Goal: Transaction & Acquisition: Purchase product/service

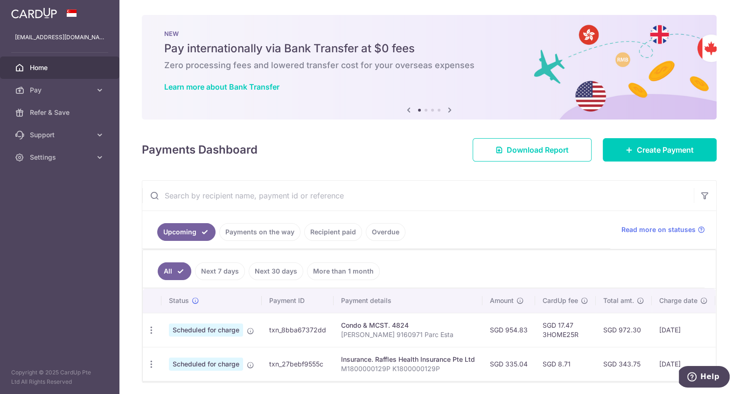
click at [248, 223] on link "Payments on the way" at bounding box center [259, 232] width 81 height 18
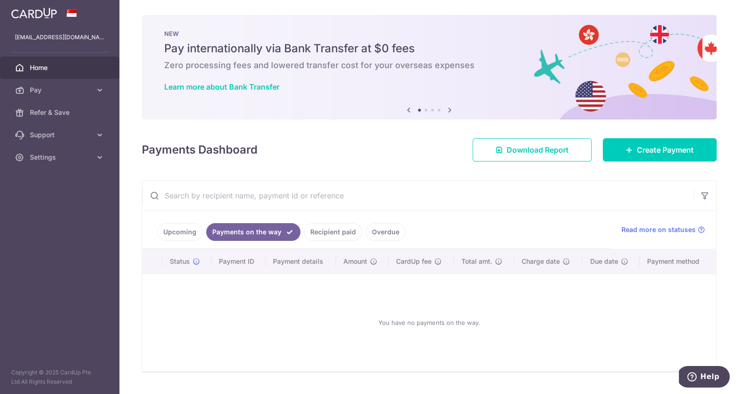
click at [304, 231] on link "Recipient paid" at bounding box center [333, 232] width 58 height 18
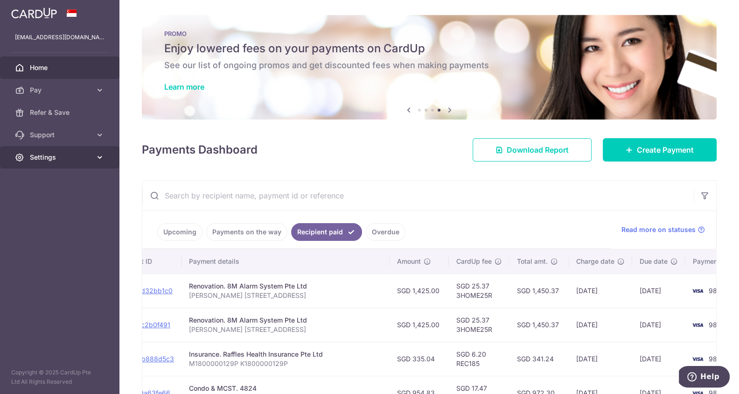
click at [62, 153] on span "Settings" at bounding box center [61, 157] width 62 height 9
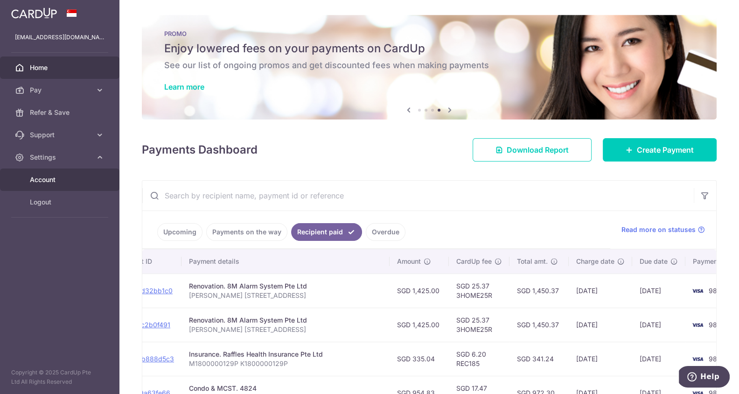
click at [56, 178] on span "Account" at bounding box center [61, 179] width 62 height 9
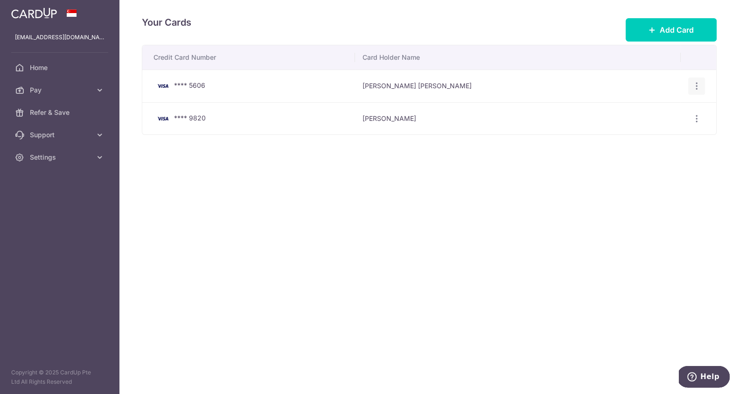
click at [695, 81] on icon "button" at bounding box center [697, 86] width 10 height 10
click at [642, 133] on span "Delete" at bounding box center [665, 134] width 63 height 11
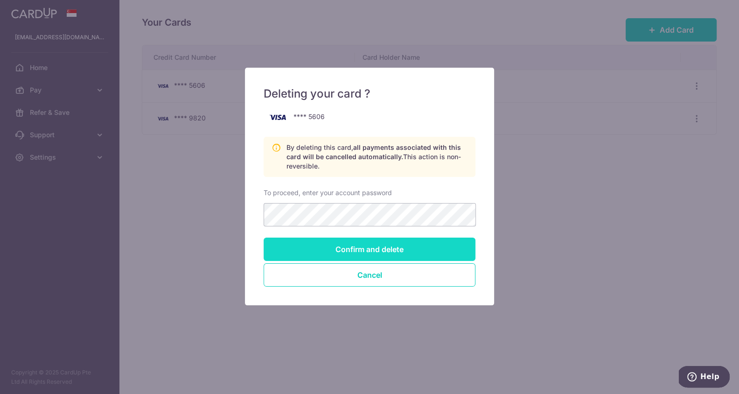
click at [409, 254] on input "Confirm and delete" at bounding box center [370, 249] width 212 height 23
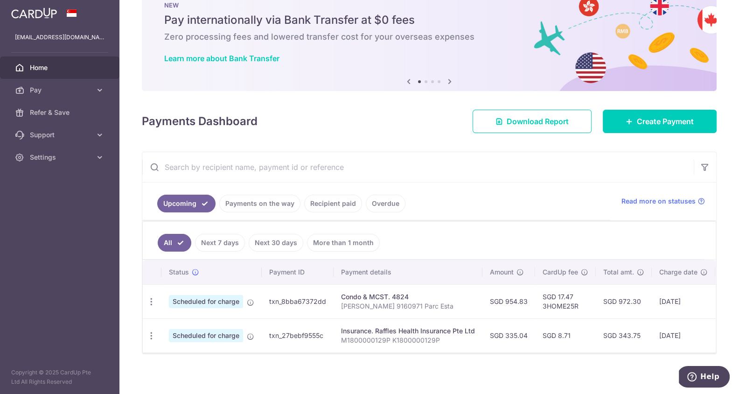
scroll to position [29, 0]
click at [252, 197] on link "Payments on the way" at bounding box center [259, 203] width 81 height 18
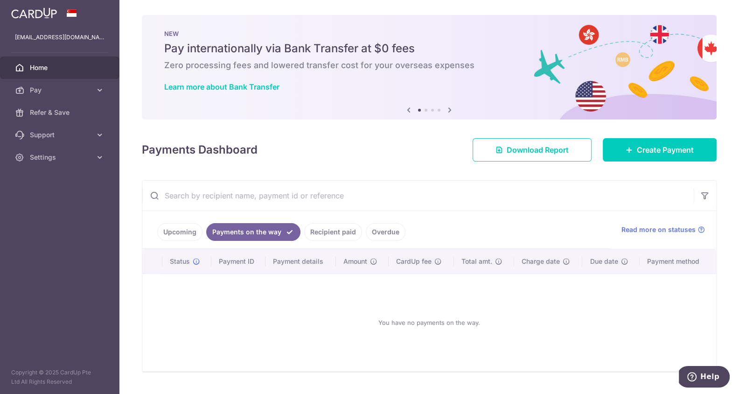
scroll to position [20, 0]
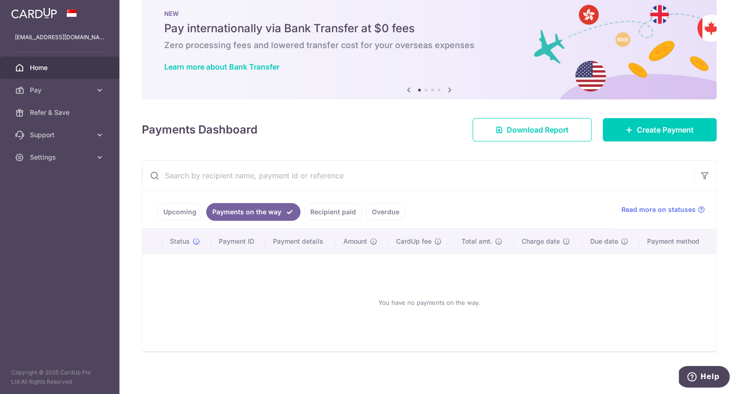
click at [321, 208] on link "Recipient paid" at bounding box center [333, 212] width 58 height 18
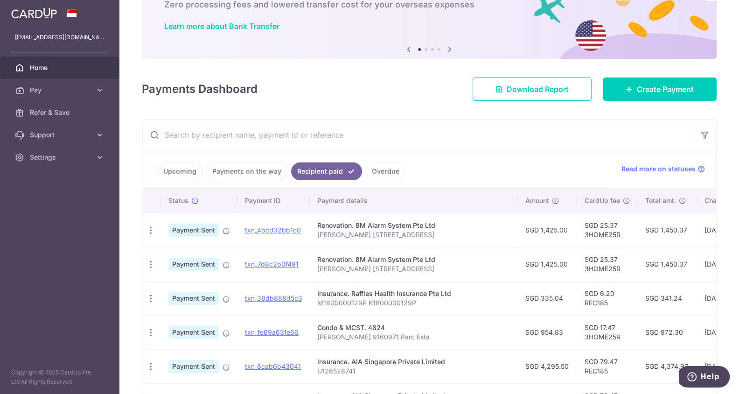
scroll to position [85, 0]
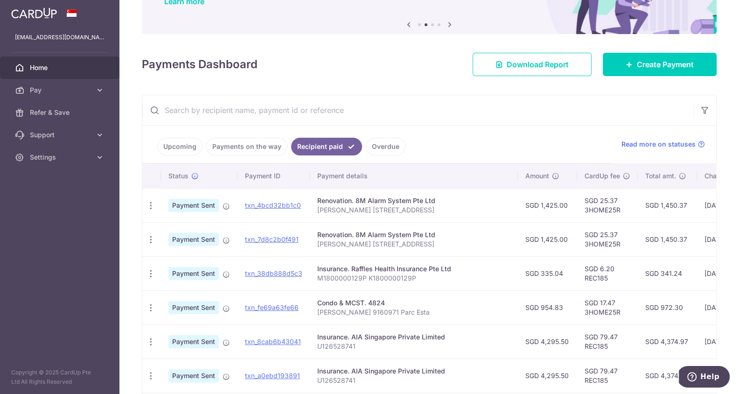
drag, startPoint x: 627, startPoint y: 270, endPoint x: 650, endPoint y: 272, distance: 22.9
click at [650, 272] on td "SGD 341.24" at bounding box center [667, 273] width 59 height 34
copy td "341.24"
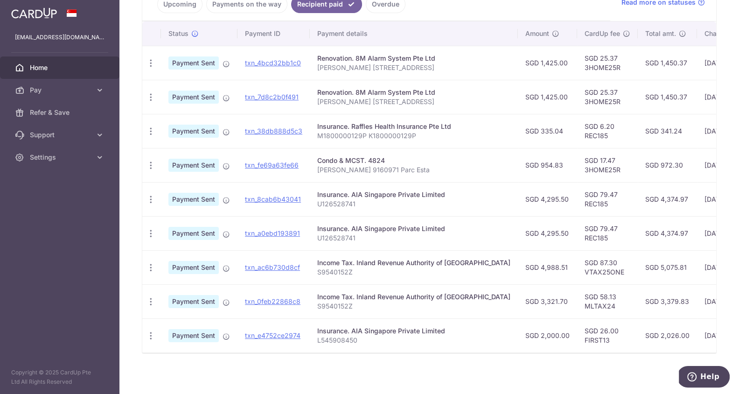
scroll to position [195, 0]
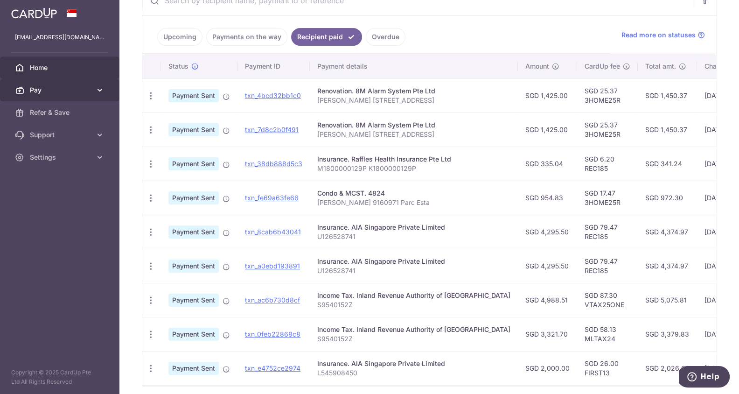
click at [83, 82] on link "Pay" at bounding box center [59, 90] width 119 height 22
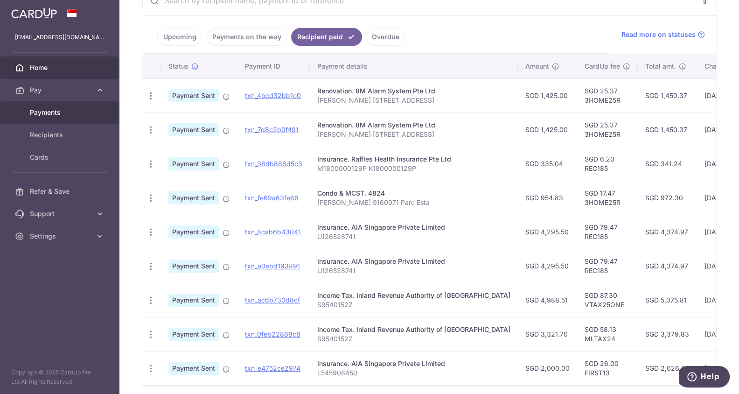
click at [78, 104] on link "Payments" at bounding box center [59, 112] width 119 height 22
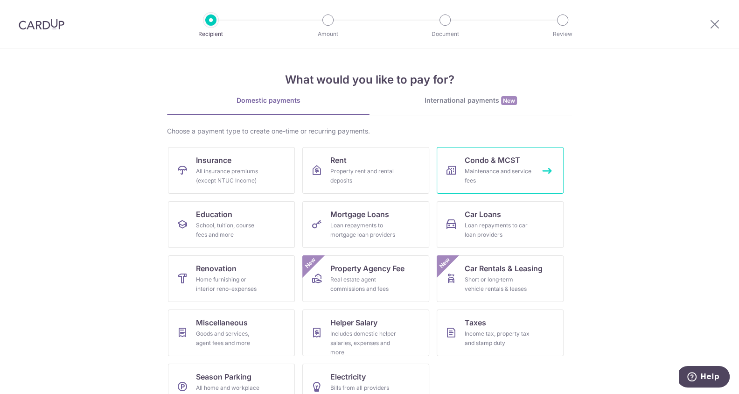
click at [490, 169] on div "Maintenance and service fees" at bounding box center [498, 176] width 67 height 19
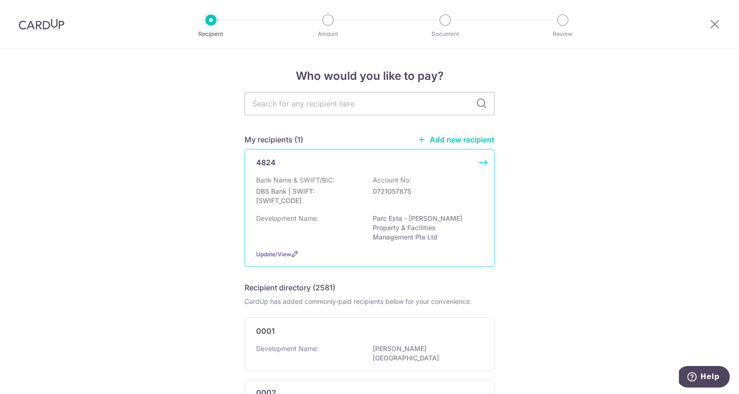
scroll to position [14, 0]
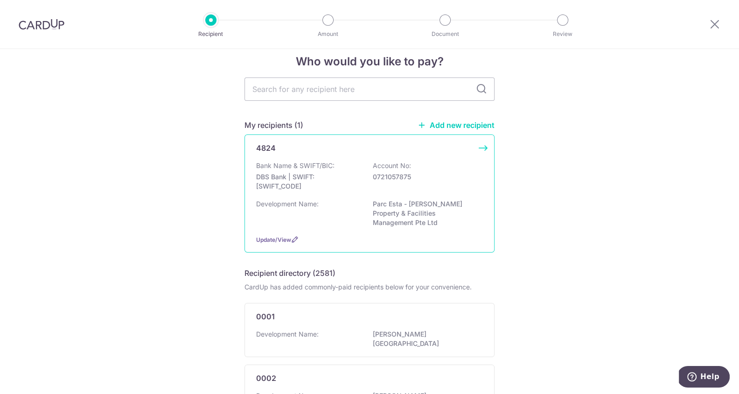
click at [359, 165] on div "Bank Name & SWIFT/BIC: DBS Bank | SWIFT: [SWIFT_CODE] Account No: 0721057875" at bounding box center [369, 178] width 227 height 35
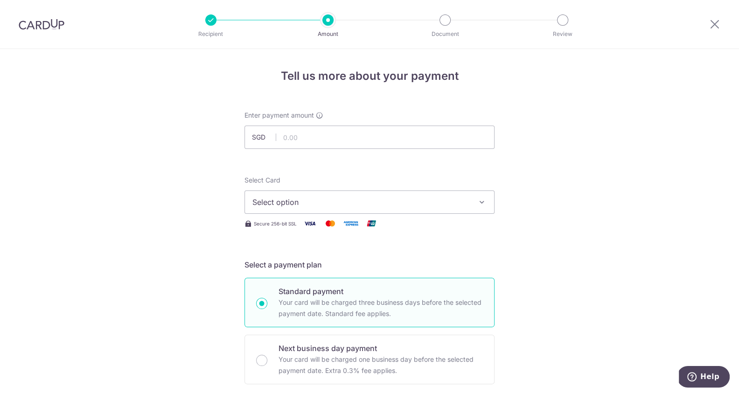
type input "972.00"
click at [329, 196] on span "Select option" at bounding box center [360, 201] width 217 height 11
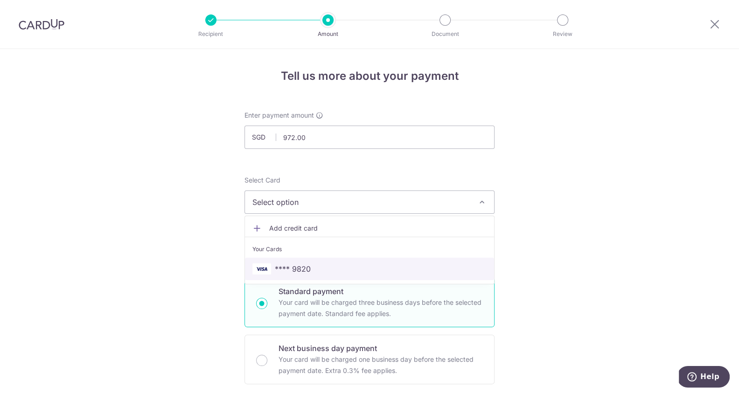
click at [317, 264] on span "**** 9820" at bounding box center [369, 268] width 234 height 11
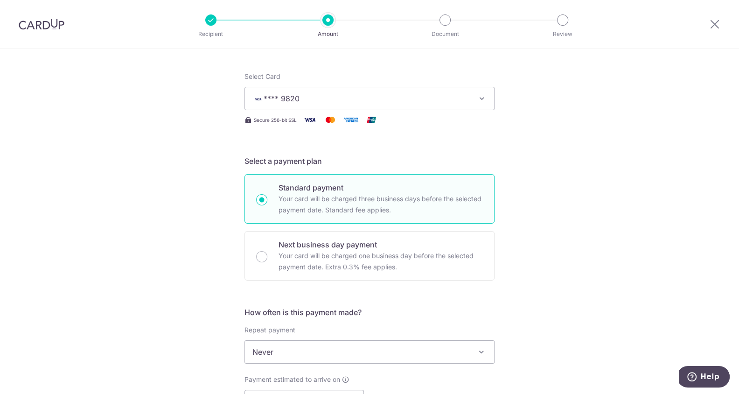
scroll to position [206, 0]
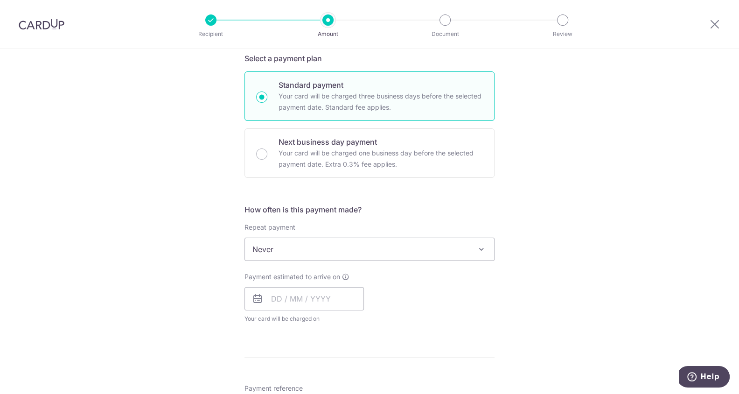
click at [290, 243] on span "Never" at bounding box center [369, 249] width 249 height 22
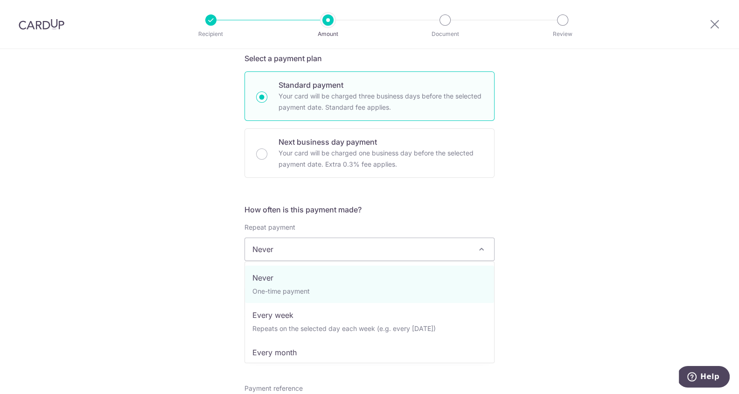
click at [441, 253] on span "Never" at bounding box center [369, 249] width 249 height 22
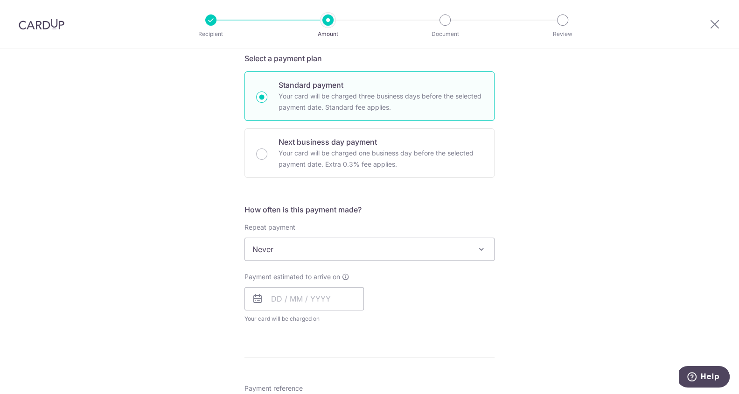
click at [356, 252] on span "Never" at bounding box center [369, 249] width 249 height 22
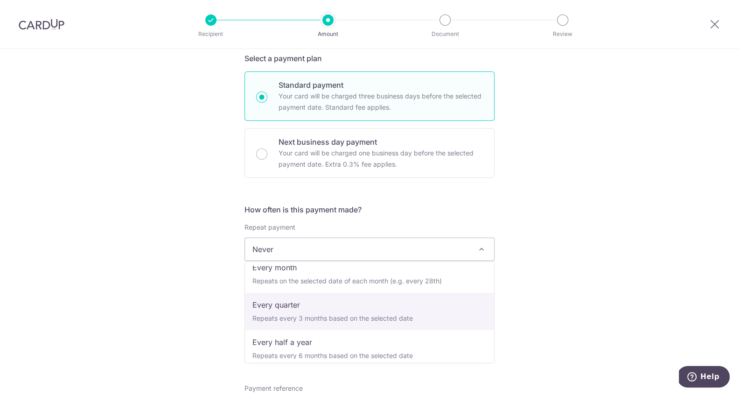
scroll to position [93, 0]
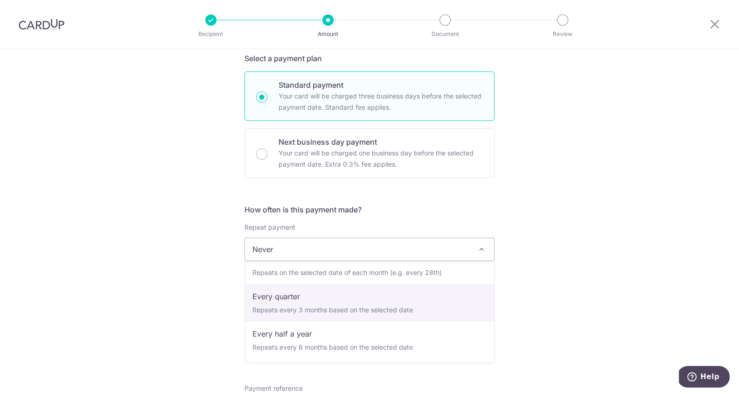
select select "4"
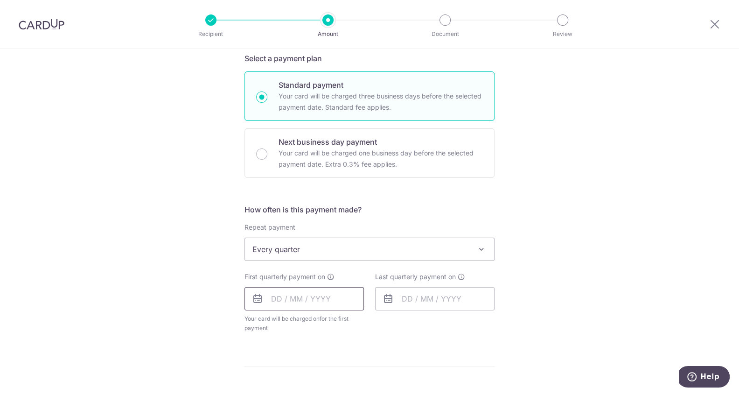
click at [326, 297] on input "text" at bounding box center [304, 298] width 119 height 23
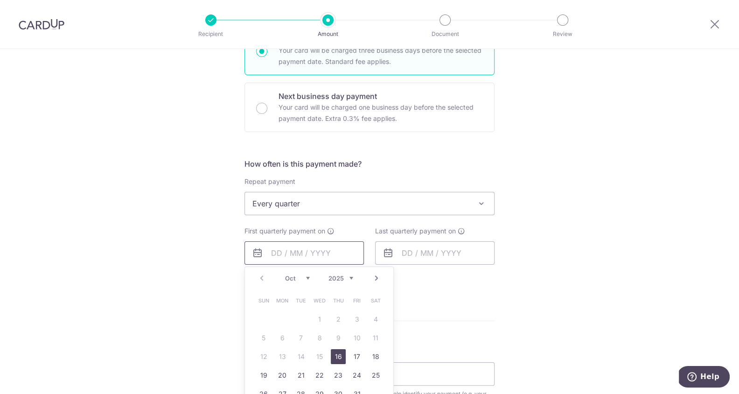
scroll to position [283, 0]
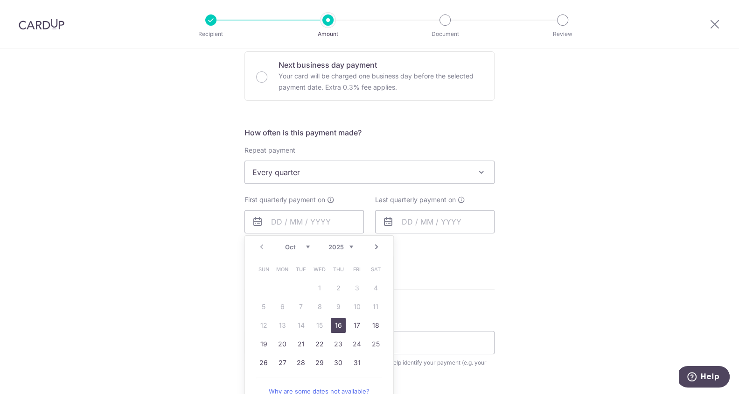
click at [340, 324] on link "16" at bounding box center [338, 325] width 15 height 15
type input "16/10/2025"
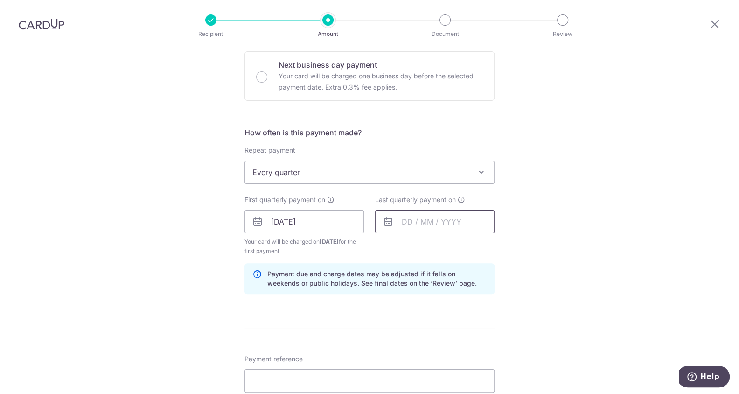
click at [409, 231] on input "text" at bounding box center [434, 221] width 119 height 23
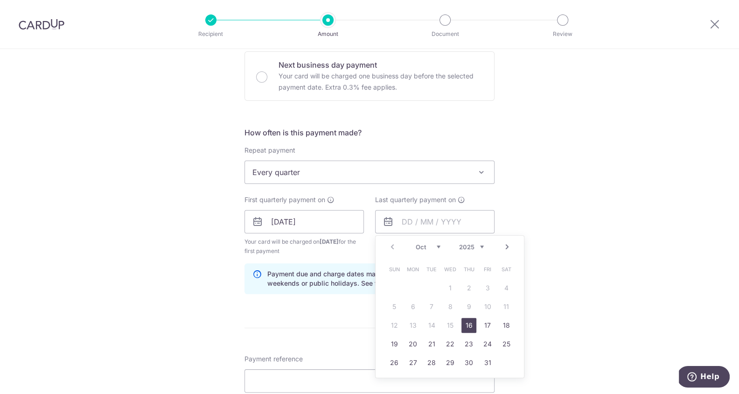
click at [510, 245] on link "Next" at bounding box center [507, 246] width 11 height 11
click at [469, 286] on link "1" at bounding box center [469, 287] width 15 height 15
type input "01/01/2026"
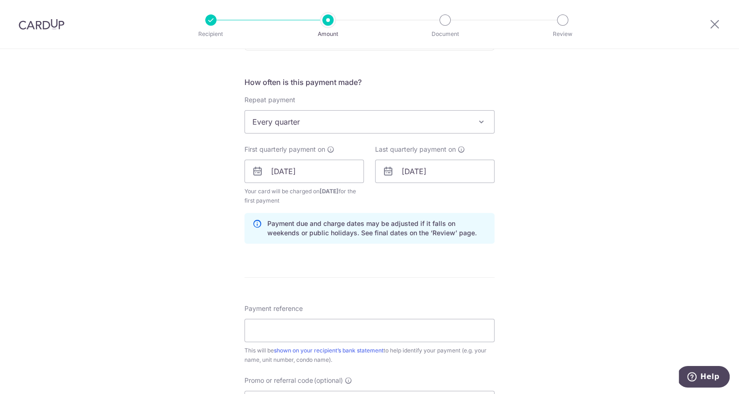
scroll to position [335, 0]
click at [289, 332] on input "Payment reference" at bounding box center [370, 329] width 250 height 23
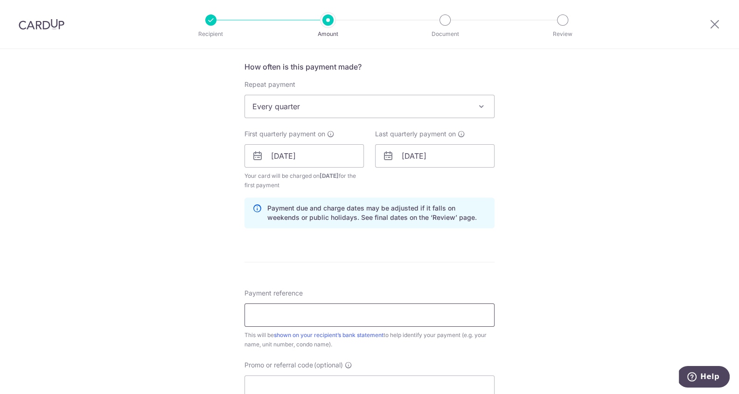
type input "Samuel Tan 9160971 Parc Esta"
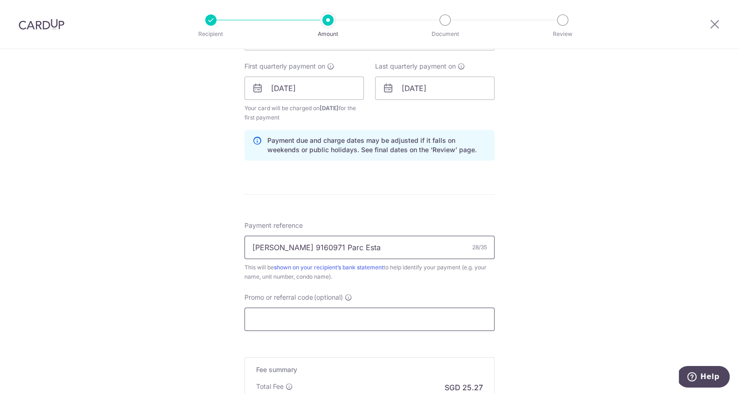
scroll to position [434, 0]
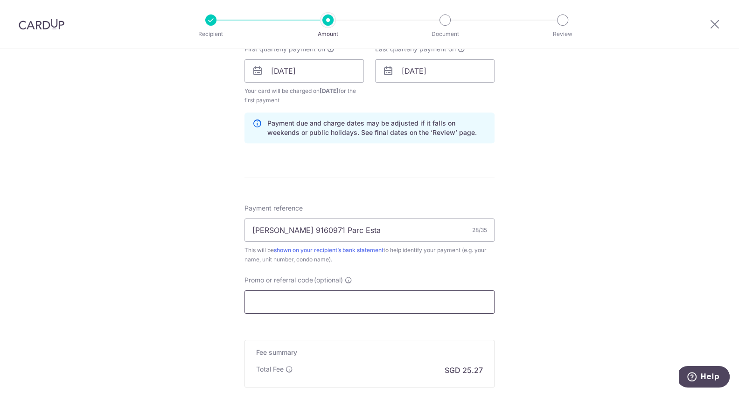
click at [335, 296] on input "Promo or referral code (optional)" at bounding box center [370, 301] width 250 height 23
paste input "3HOME25R"
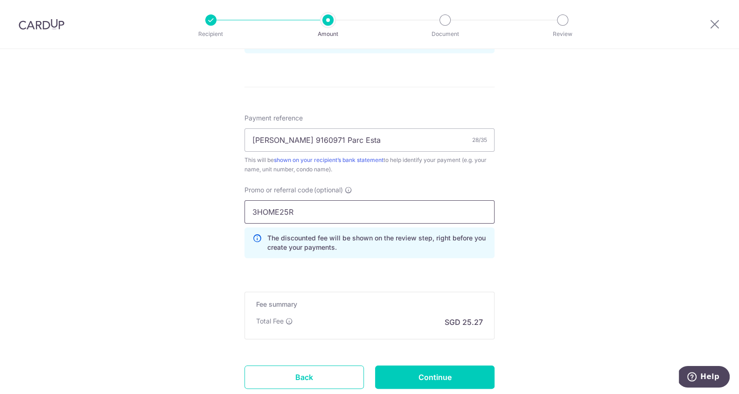
scroll to position [535, 0]
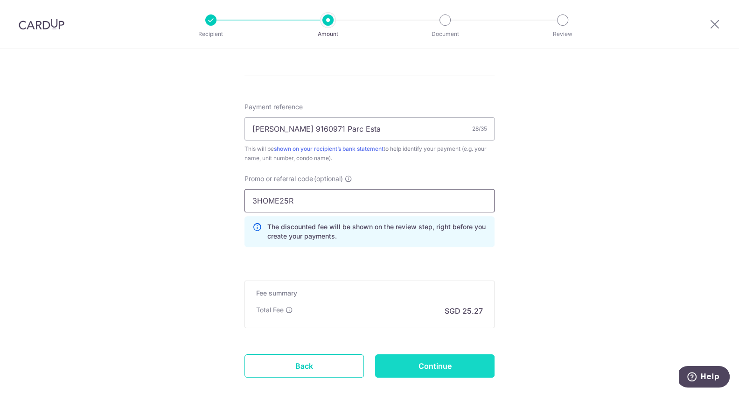
type input "3HOME25R"
click at [403, 361] on input "Continue" at bounding box center [434, 365] width 119 height 23
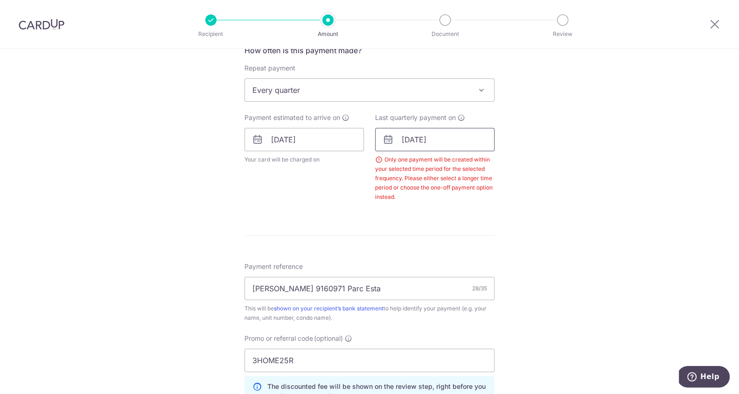
click at [452, 140] on input "01/01/2026" at bounding box center [434, 139] width 119 height 23
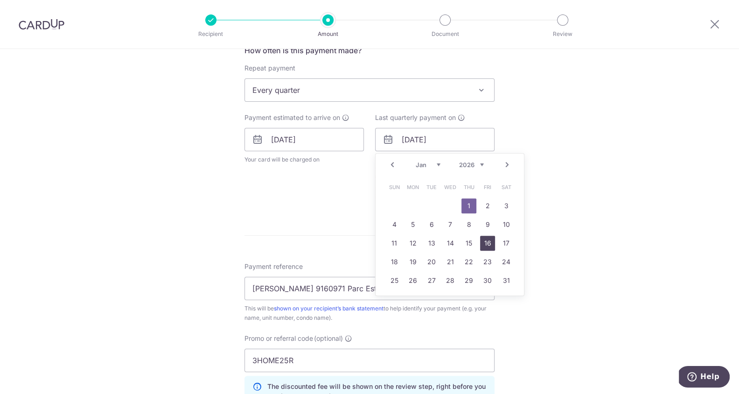
click at [487, 240] on link "16" at bounding box center [487, 243] width 15 height 15
type input "[DATE]"
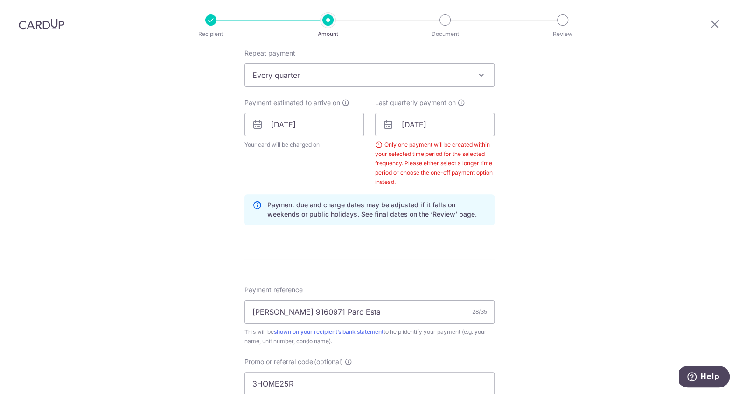
scroll to position [614, 0]
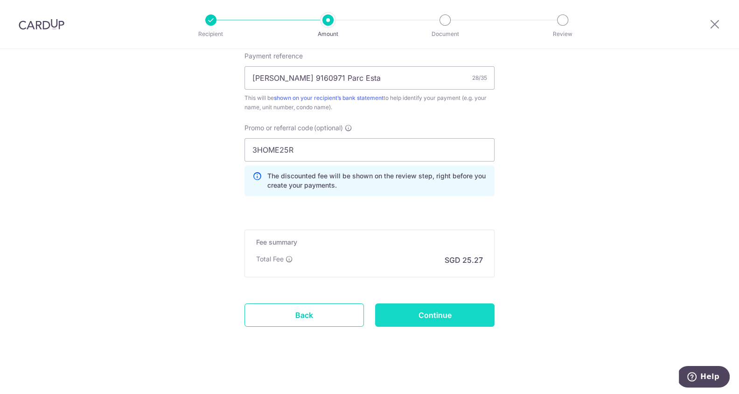
click at [431, 319] on input "Continue" at bounding box center [434, 314] width 119 height 23
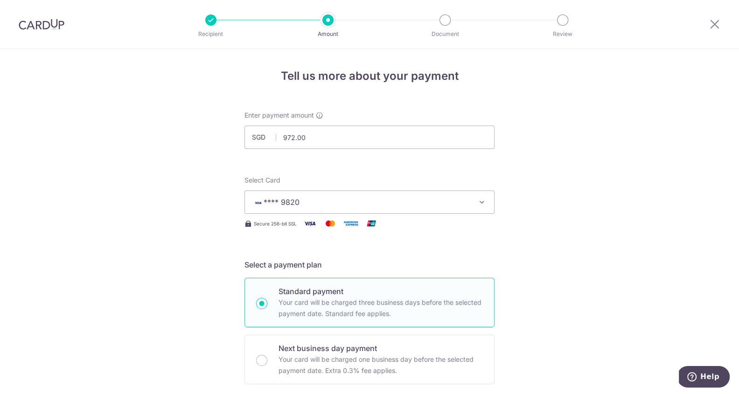
click at [35, 24] on img at bounding box center [42, 24] width 46 height 11
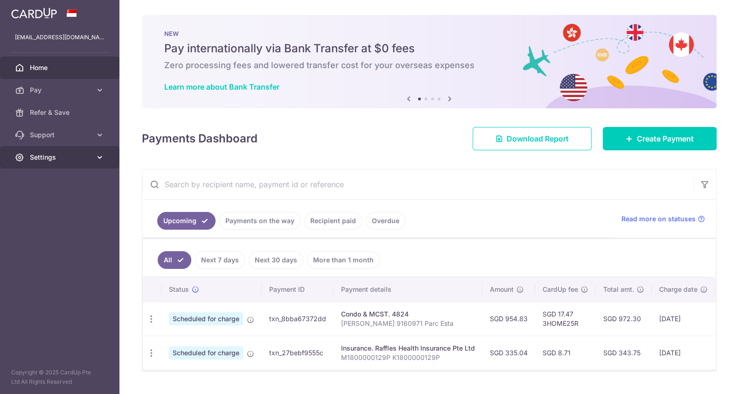
click at [62, 148] on link "Settings" at bounding box center [59, 157] width 119 height 22
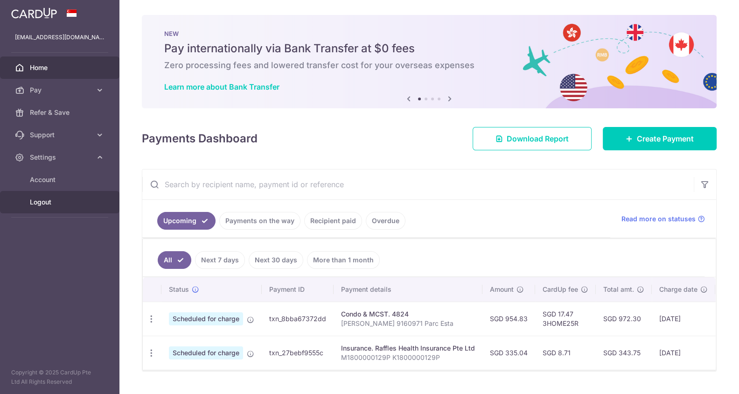
click at [48, 206] on span "Logout" at bounding box center [61, 201] width 62 height 9
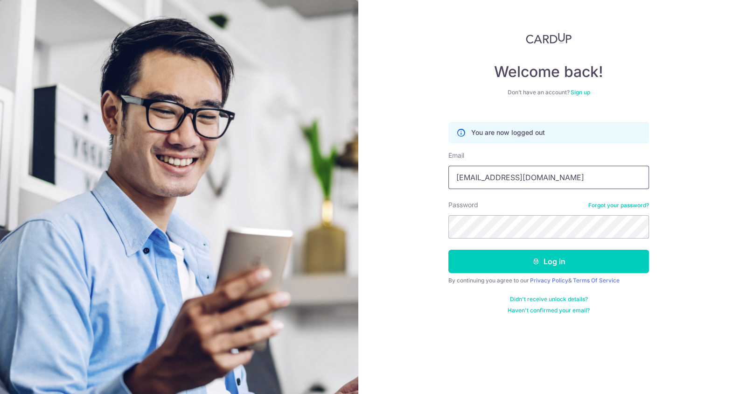
click at [508, 175] on input "sherylchng@gmail.com" at bounding box center [548, 177] width 201 height 23
type input "tanwlsamuel@gmail.com"
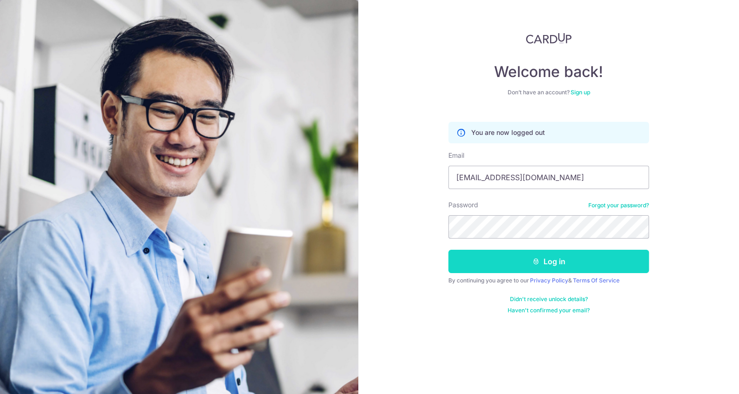
click at [503, 250] on button "Log in" at bounding box center [548, 261] width 201 height 23
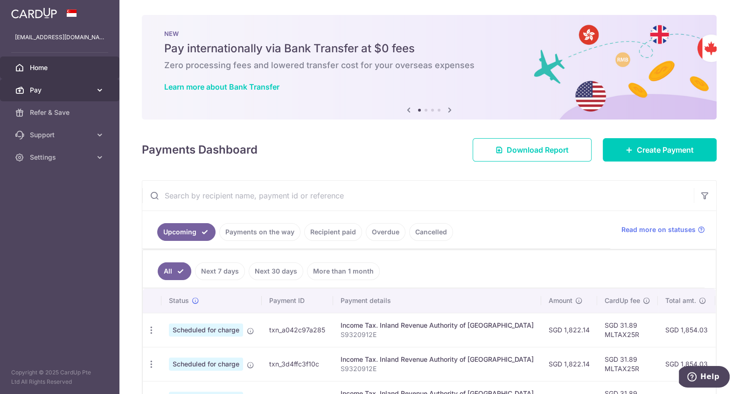
click at [94, 94] on link "Pay" at bounding box center [59, 90] width 119 height 22
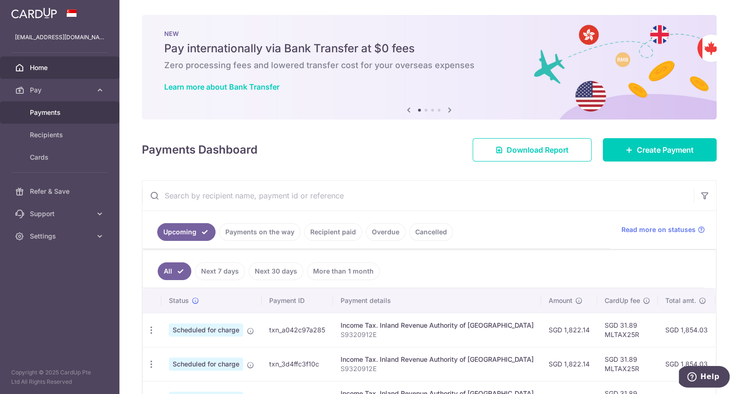
click at [86, 118] on link "Payments" at bounding box center [59, 112] width 119 height 22
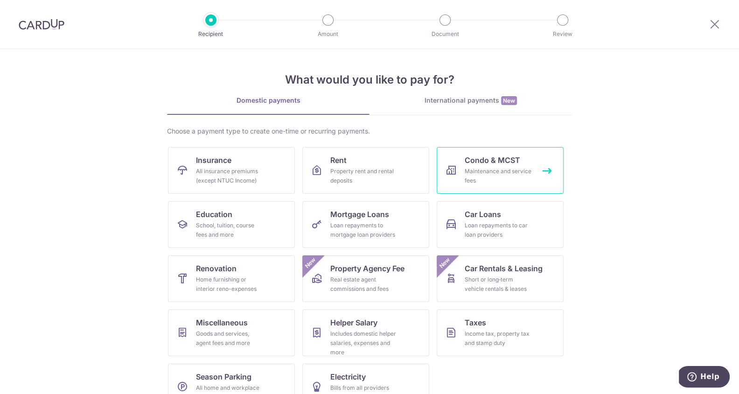
click at [488, 163] on span "Condo & MCST" at bounding box center [493, 159] width 56 height 11
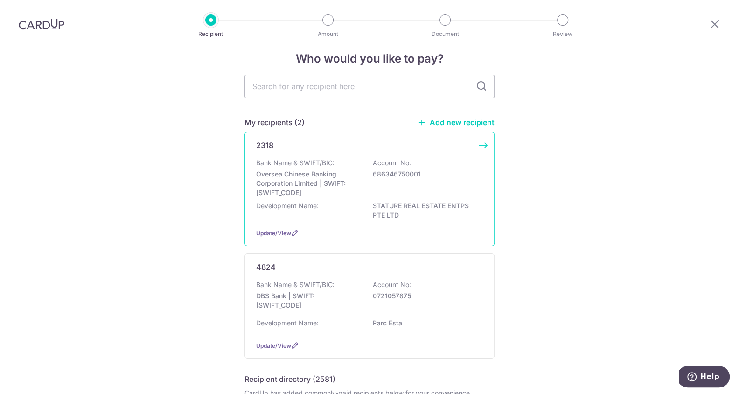
click at [349, 181] on p "Oversea Chinese Banking Corporation Limited | SWIFT: [SWIFT_CODE]" at bounding box center [308, 183] width 105 height 28
